Goal: Task Accomplishment & Management: Manage account settings

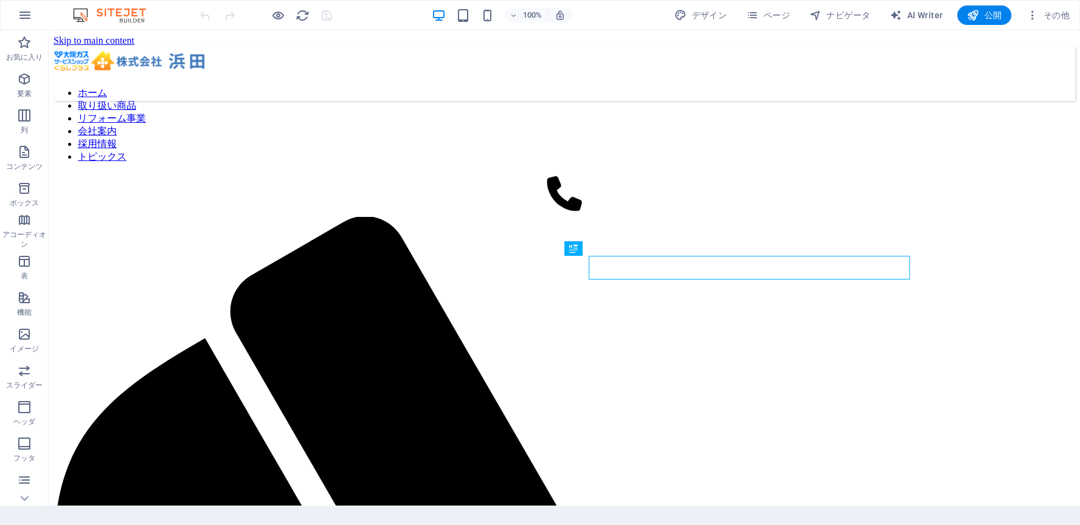
scroll to position [780, 0]
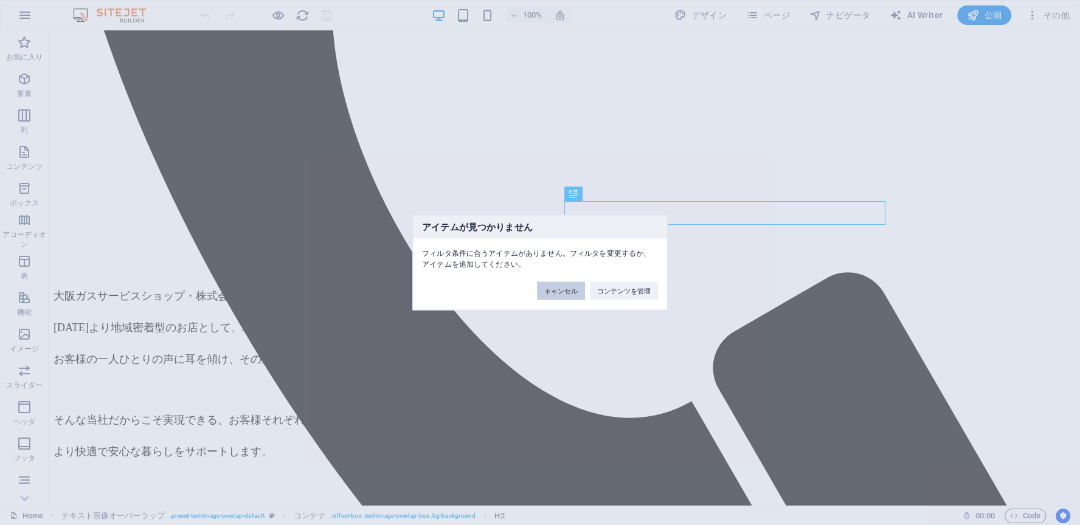
click at [552, 291] on button "キャンセル" at bounding box center [561, 291] width 48 height 18
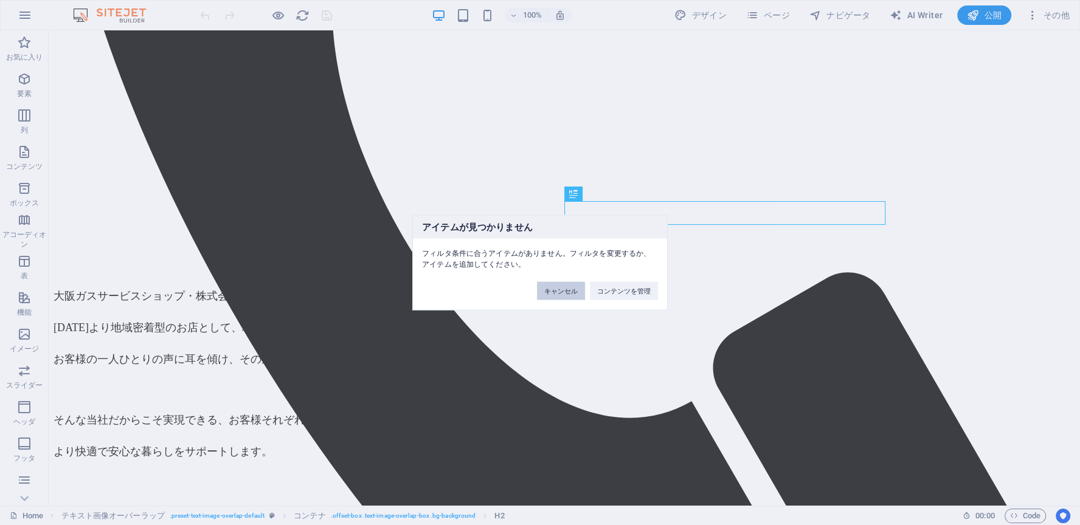
click at [552, 292] on button "キャンセル" at bounding box center [561, 291] width 48 height 18
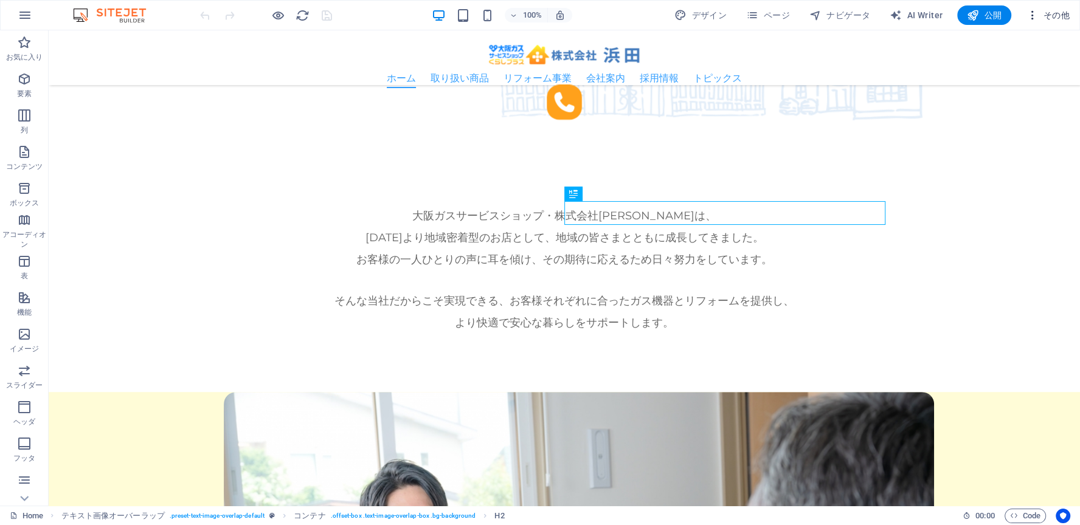
click at [1065, 16] on span "その他" at bounding box center [1048, 15] width 44 height 12
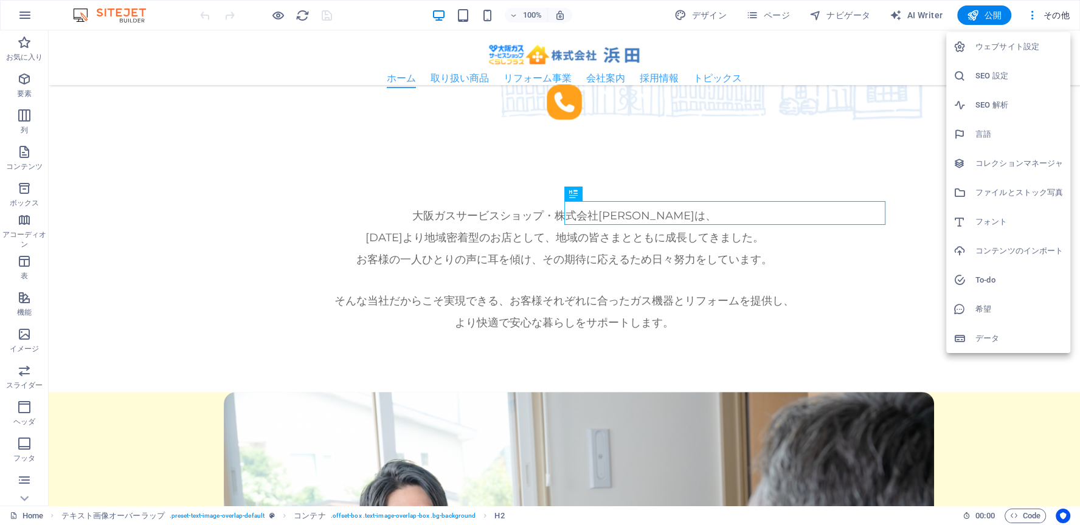
click at [1015, 69] on h6 "SEO 設定" at bounding box center [1019, 76] width 88 height 15
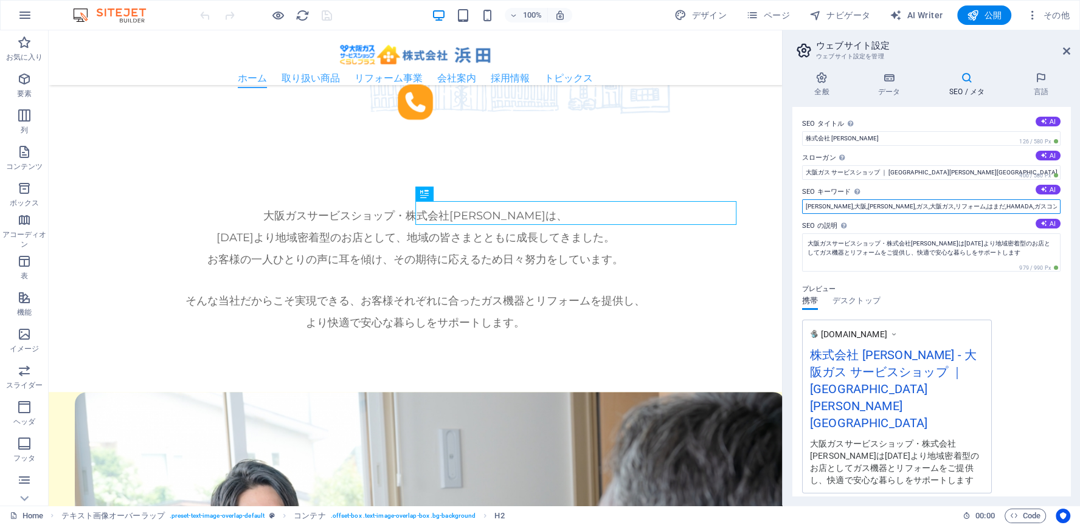
click at [1043, 204] on input "[PERSON_NAME],大阪,[PERSON_NAME],ガス,大阪ガス,リフォーム,はまだ,HAMADA,ガスコンロ,食洗器,ガス機器" at bounding box center [931, 206] width 258 height 15
click at [886, 205] on input "[PERSON_NAME],大阪,[PERSON_NAME],ガス,大阪ガス,リフォーム,はまだ,HAMADA,ガスコンロ,食洗器,ガス機器" at bounding box center [931, 206] width 258 height 15
click at [859, 206] on input "[PERSON_NAME],大阪,[PERSON_NAME],ガス,大阪ガス,リフォーム,はまだ,HAMADA,ガスコンロ,食洗器,ガス機器" at bounding box center [931, 206] width 258 height 15
type input "[PERSON_NAME],大阪,[PERSON_NAME],ガス,ガスサービスショップ,大阪ガス,リフォーム,はまだ,HAMADA,ガスコンロ,食洗器,ガス…"
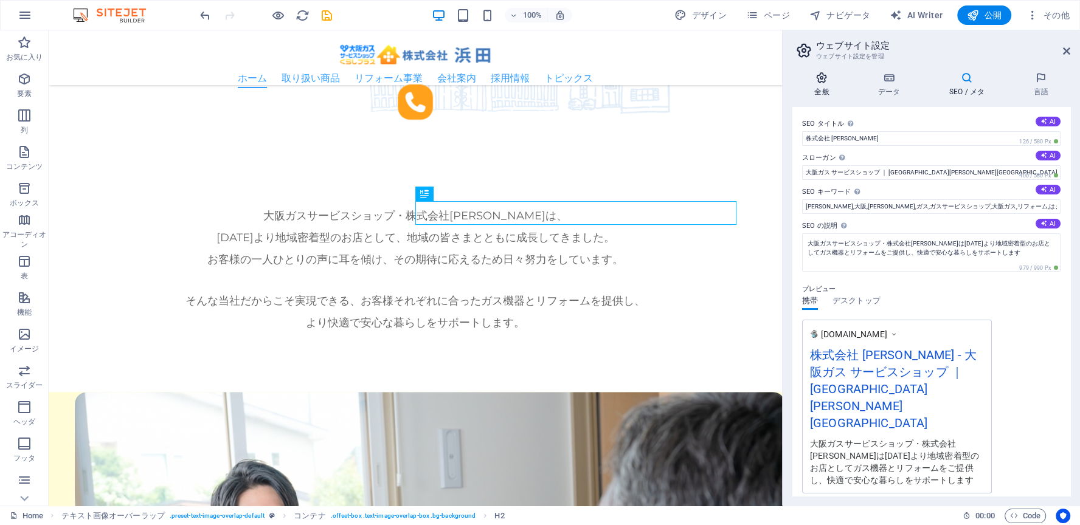
click at [826, 81] on icon at bounding box center [821, 78] width 59 height 12
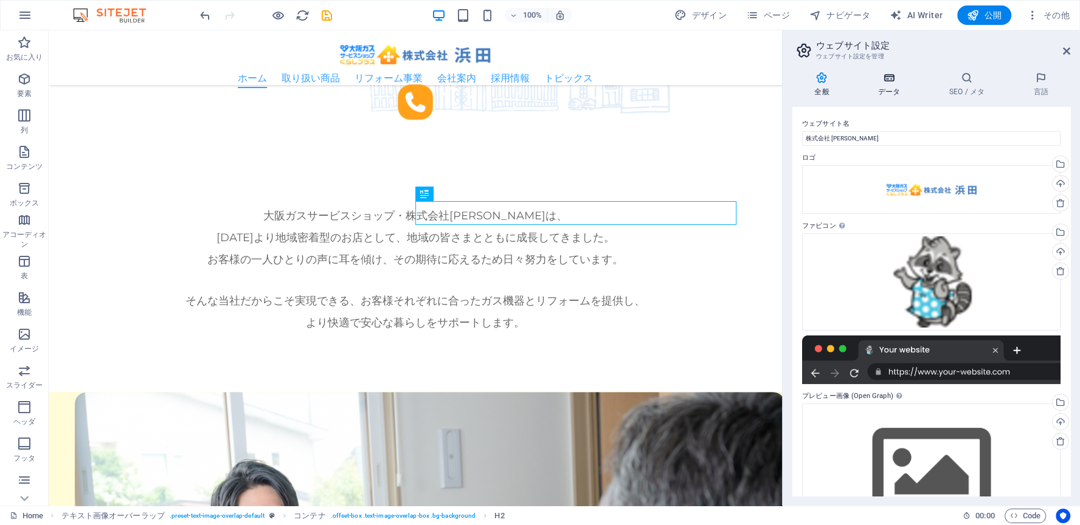
click at [913, 82] on icon at bounding box center [889, 78] width 66 height 12
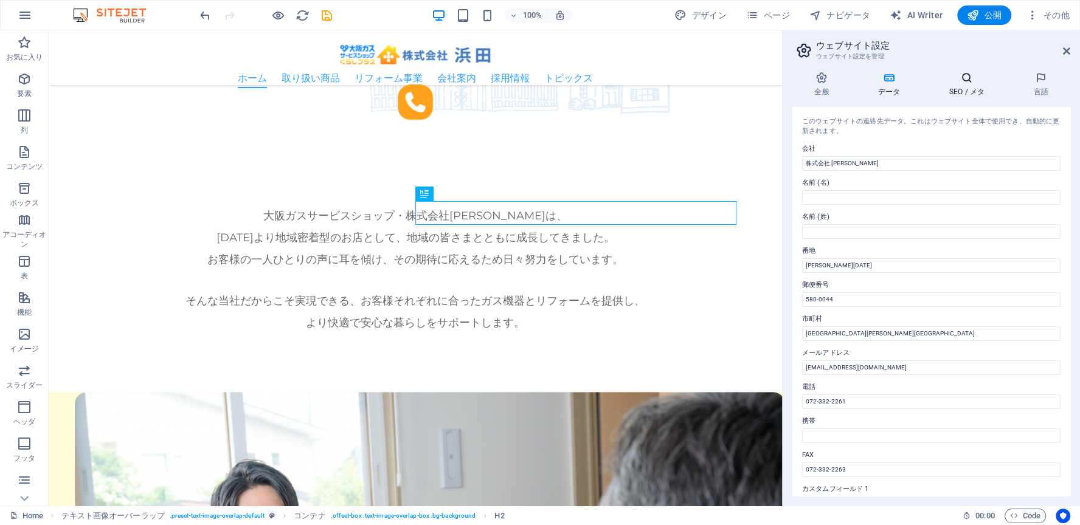
click at [966, 80] on icon at bounding box center [967, 78] width 80 height 12
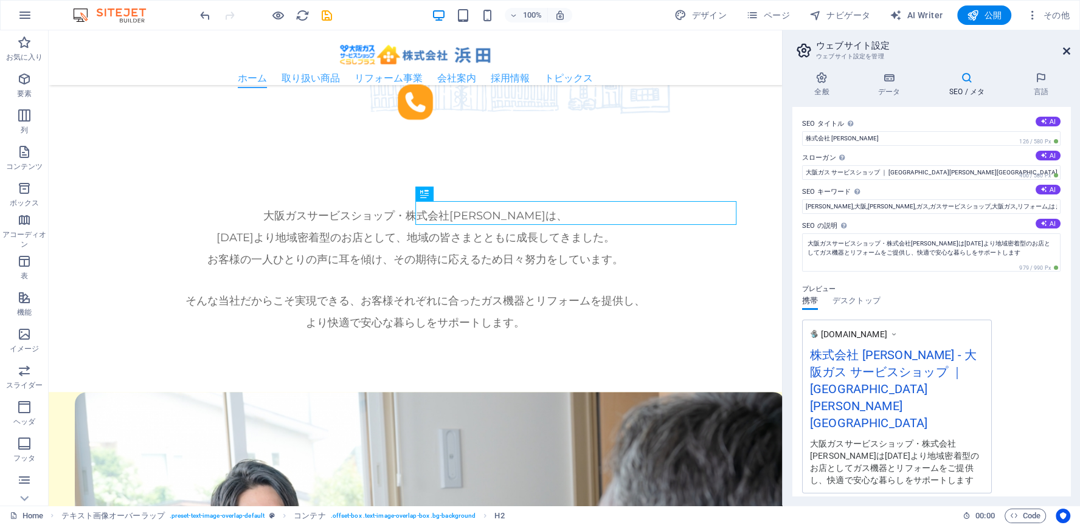
click at [1066, 46] on icon at bounding box center [1066, 51] width 7 height 10
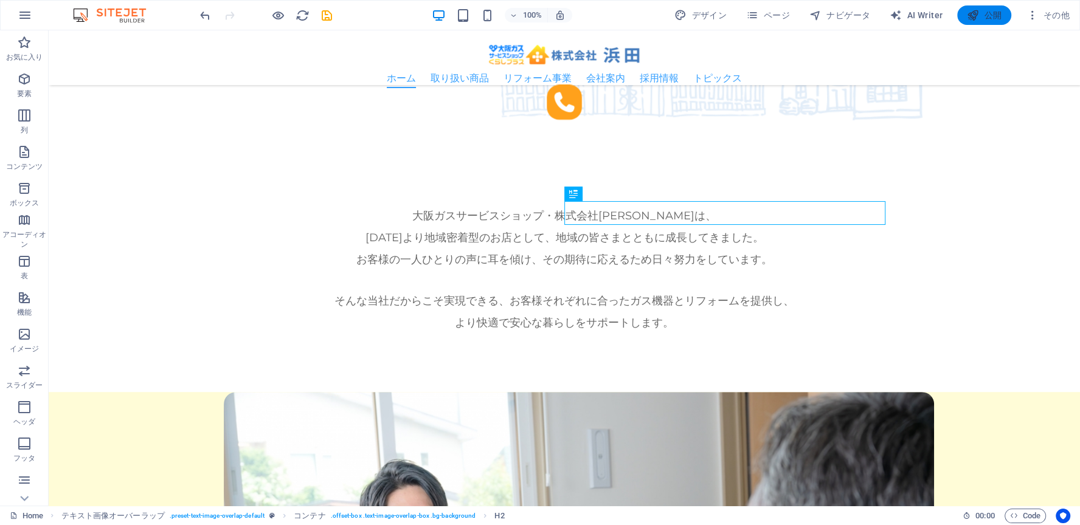
click at [992, 12] on span "公開" at bounding box center [984, 15] width 35 height 12
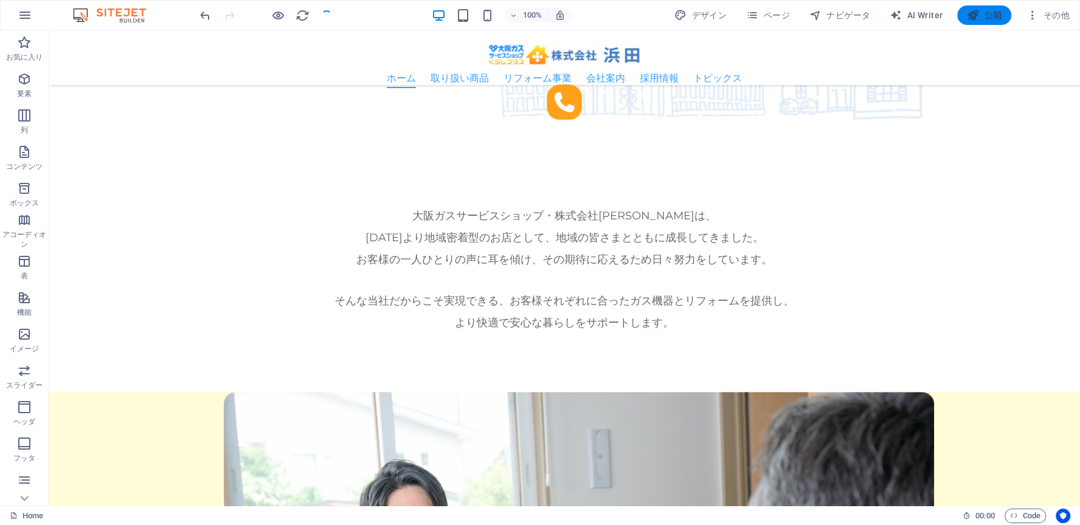
click at [993, 15] on span "公開" at bounding box center [984, 15] width 35 height 12
